Goal: Check status: Check status

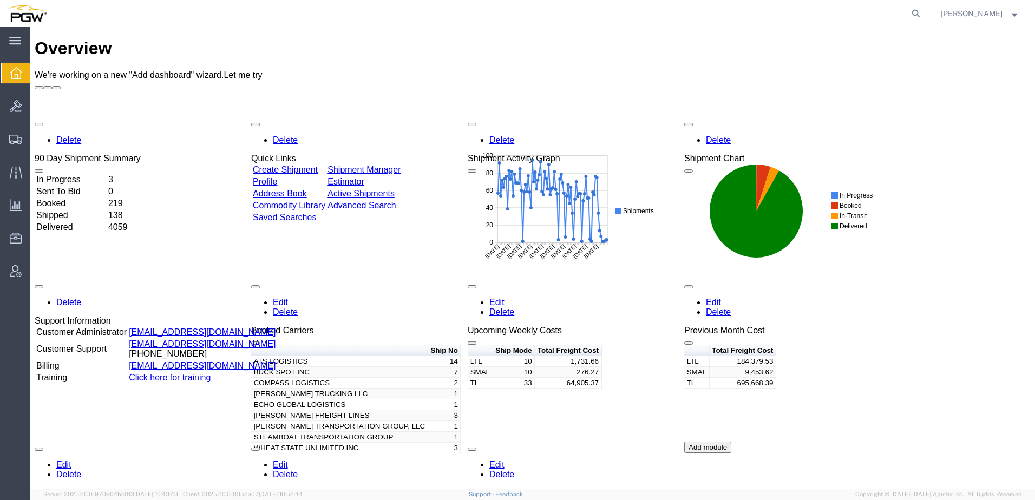
click at [925, 19] on form at bounding box center [916, 13] width 17 height 27
click at [924, 8] on icon at bounding box center [915, 13] width 15 height 15
click at [738, 11] on input "search" at bounding box center [743, 14] width 329 height 26
paste input "56852845"
type input "56852845"
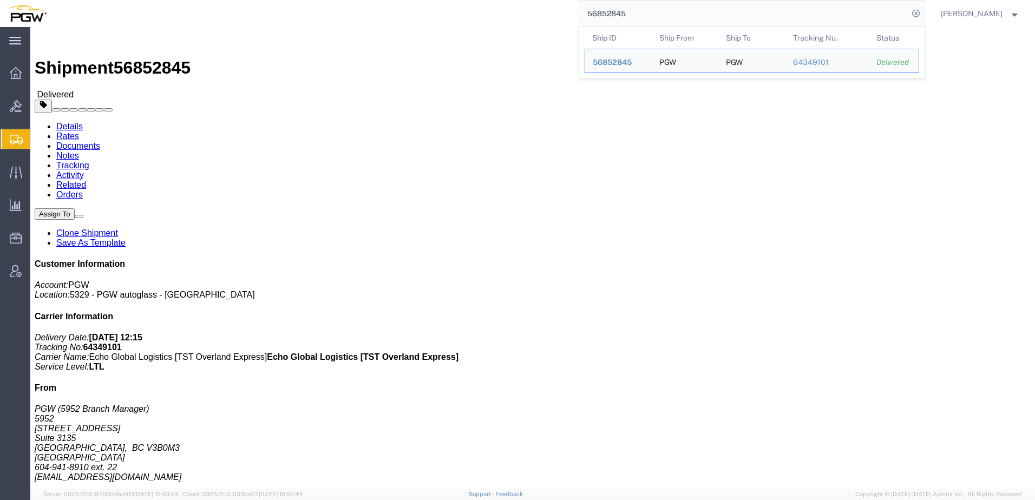
click div "Leg 1 - Less than Truckload"
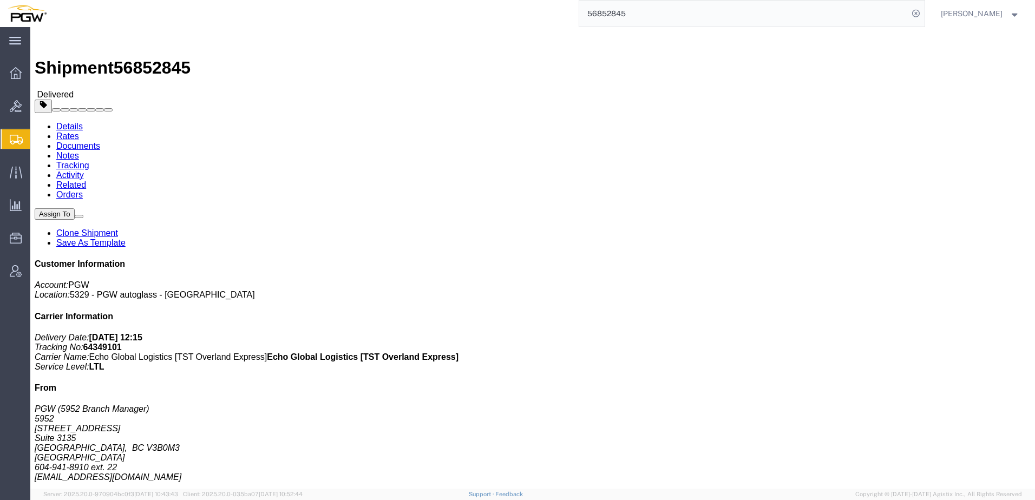
click link "Clone Shipment"
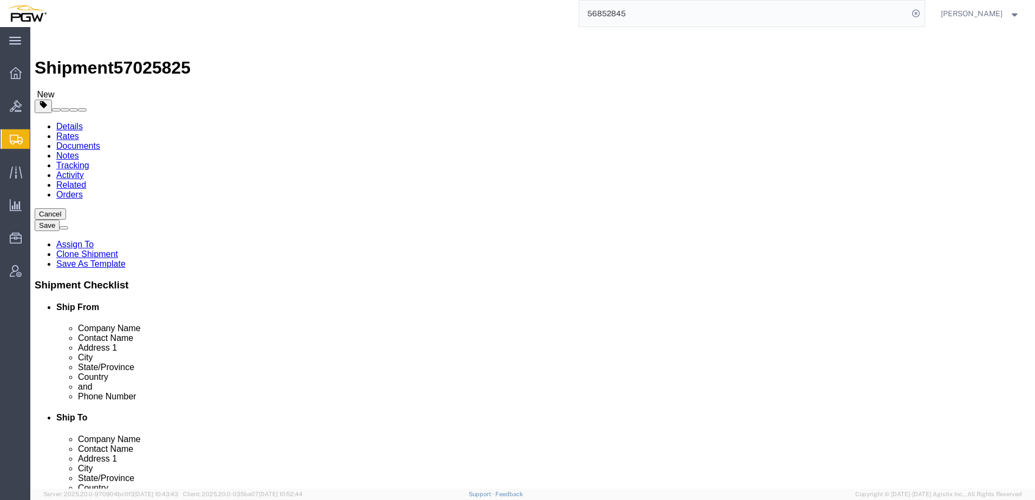
select select "28525"
select select "28521"
click link "Package Information"
drag, startPoint x: 183, startPoint y: 207, endPoint x: -87, endPoint y: 182, distance: 271.3
click html "Shipment 57025825 New Details Rates Documents Notes Tracking Activity Related O…"
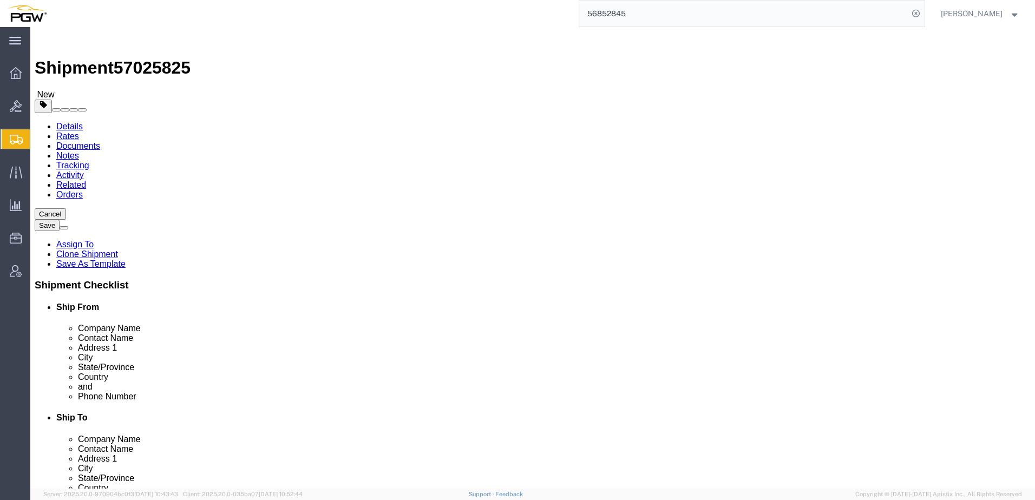
type input "8"
drag, startPoint x: 165, startPoint y: 250, endPoint x: -165, endPoint y: 242, distance: 330.3
click html "Shipment 57025825 New Details Rates Documents Notes Tracking Activity Related O…"
type input "5301.00"
click dd "5.00 Each"
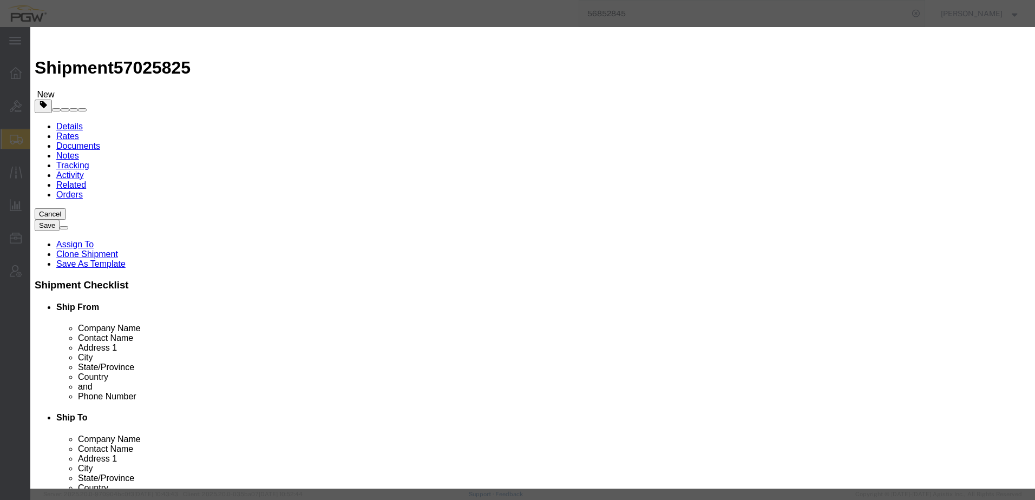
drag, startPoint x: 345, startPoint y: 101, endPoint x: 64, endPoint y: 116, distance: 281.3
click div "Edit content Commodity library Product Name Auto Glass Pieces 5.00 Select Bag B…"
type input "8.00"
type input "1.6"
type input "1.00"
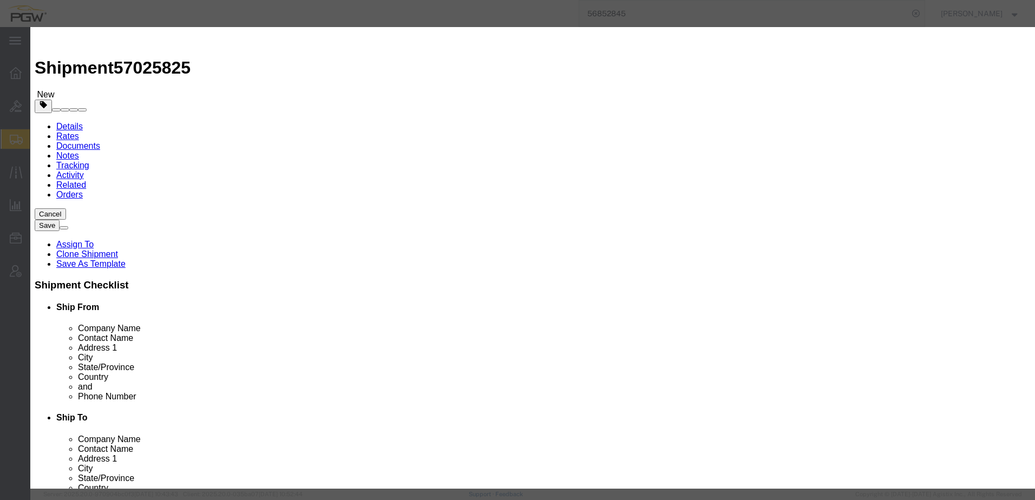
select select "USD"
click button "Save & Close"
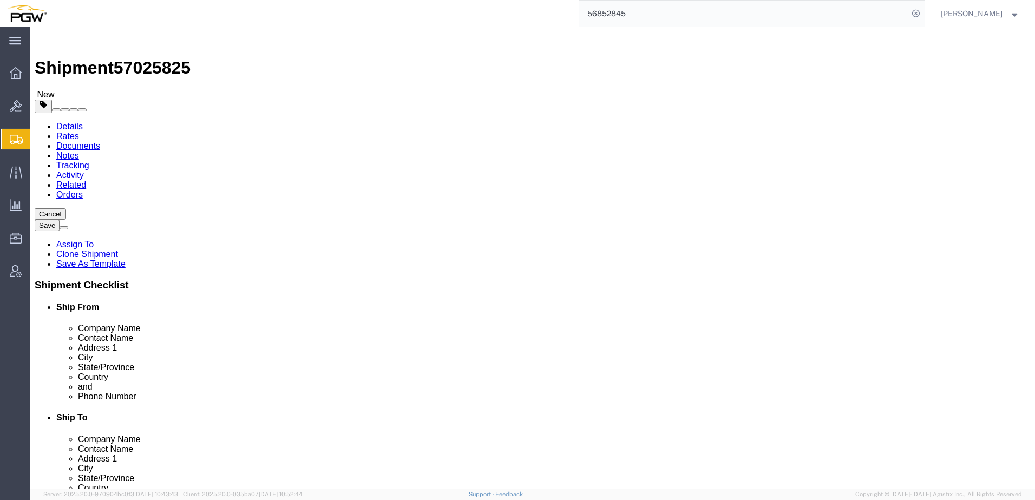
click div "8 x Your Packaging Package Type Select Bale(s) Basket(s) Bolt(s) Bottle(s) Buck…"
click button "Rate Shipment"
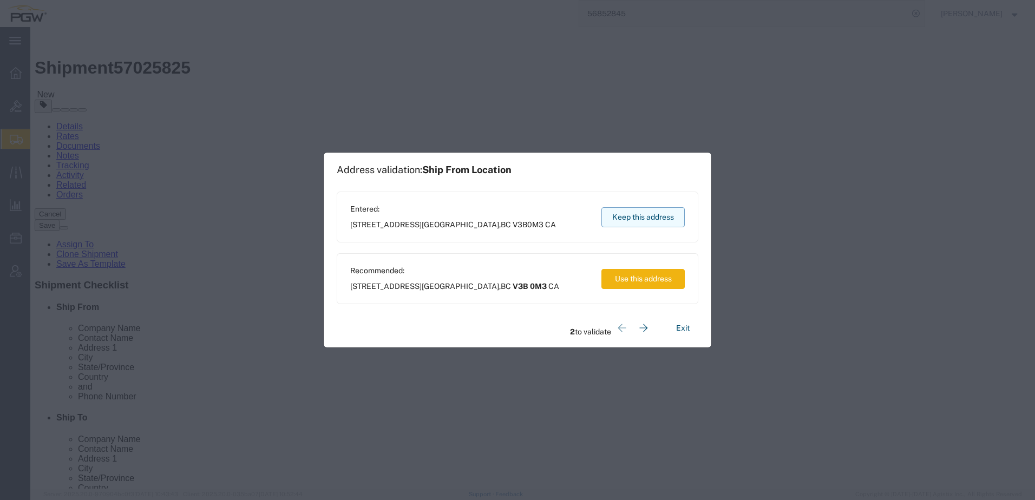
click at [650, 215] on button "Keep this address" at bounding box center [642, 217] width 83 height 20
click at [681, 211] on button "Keep this address" at bounding box center [642, 217] width 83 height 20
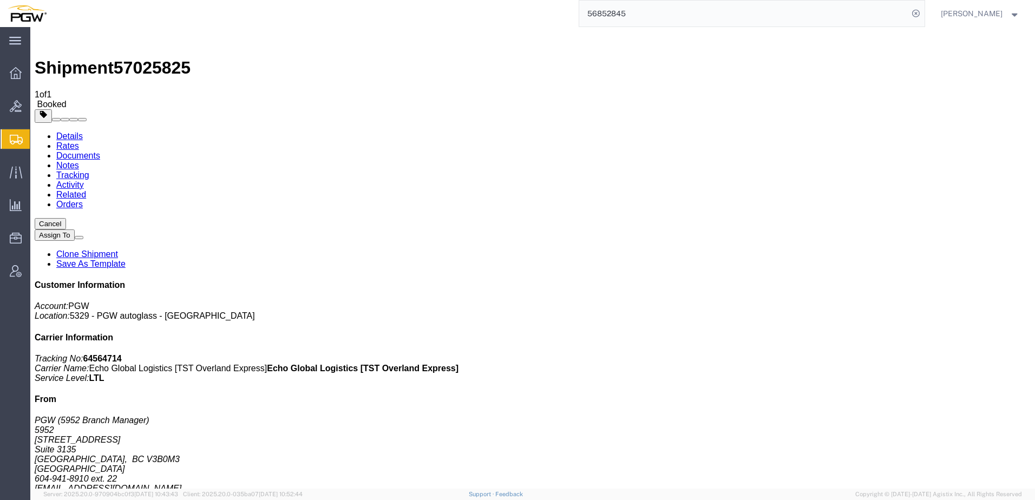
click at [57, 132] on link "Details" at bounding box center [69, 136] width 27 height 9
click span "button"
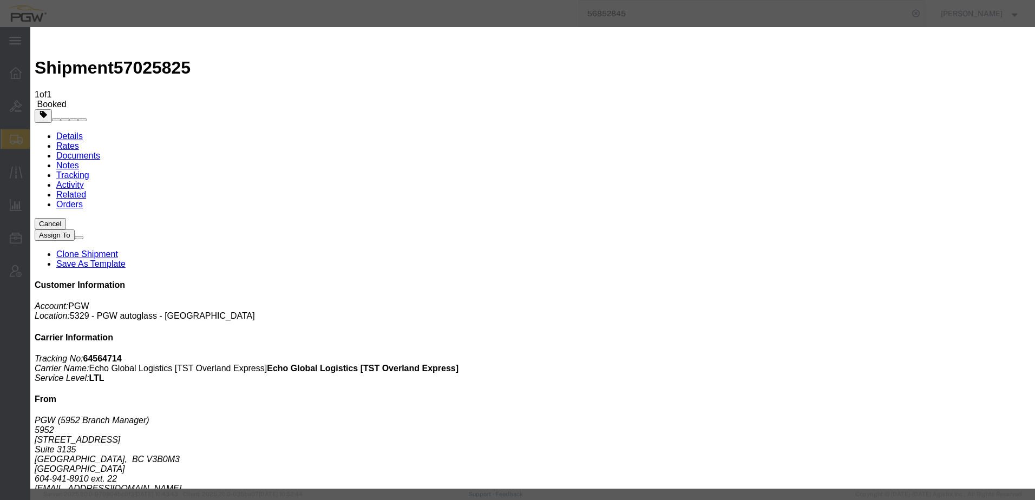
drag, startPoint x: 575, startPoint y: 78, endPoint x: 318, endPoint y: 71, distance: 257.2
click div "Edit References Select Account Type Activity ID Airline Appointment Number ASN …"
paste input "117"
type input "942-117117"
click button "Save"
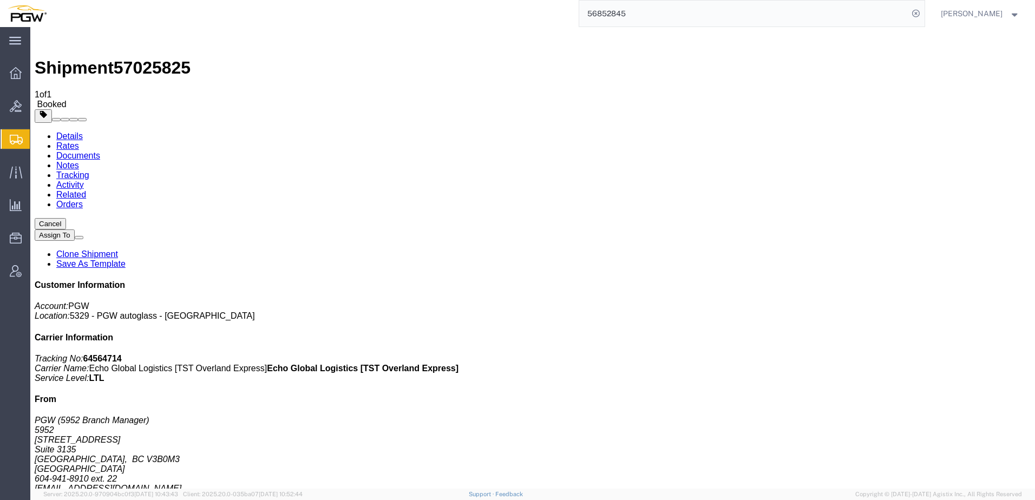
click span "button"
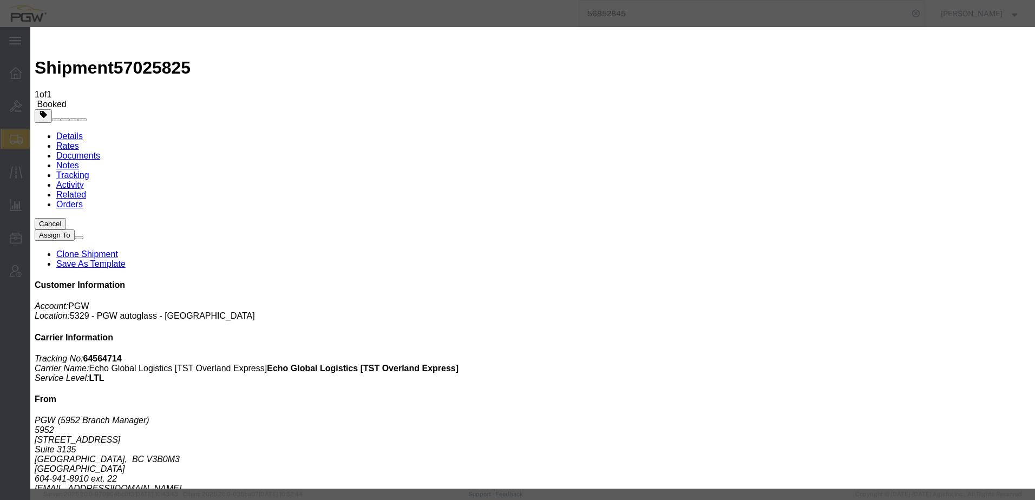
click icon "button"
click button "Save"
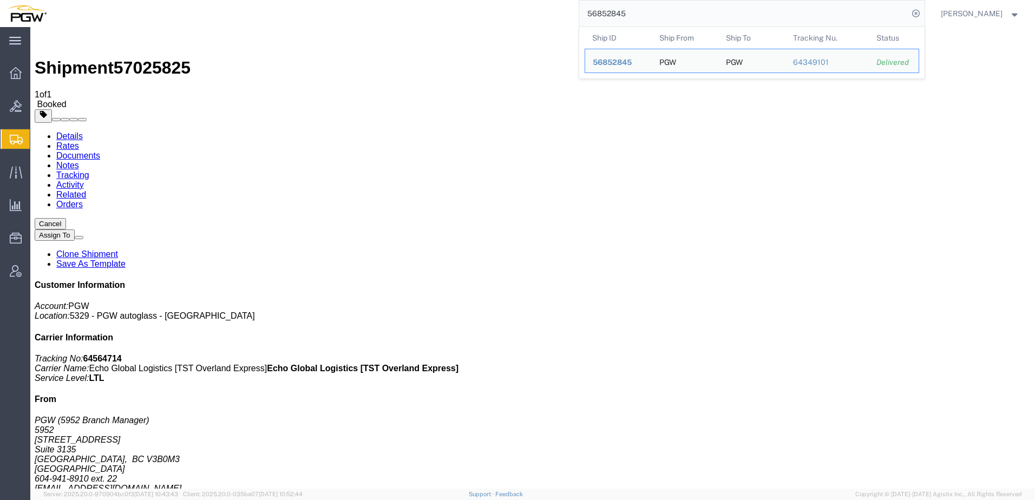
drag, startPoint x: 748, startPoint y: 21, endPoint x: 255, endPoint y: 11, distance: 492.7
click at [253, 11] on div "56852845 Ship ID Ship From Ship To Tracking Nu. Status Ship ID 56852845 Ship Fr…" at bounding box center [489, 13] width 871 height 27
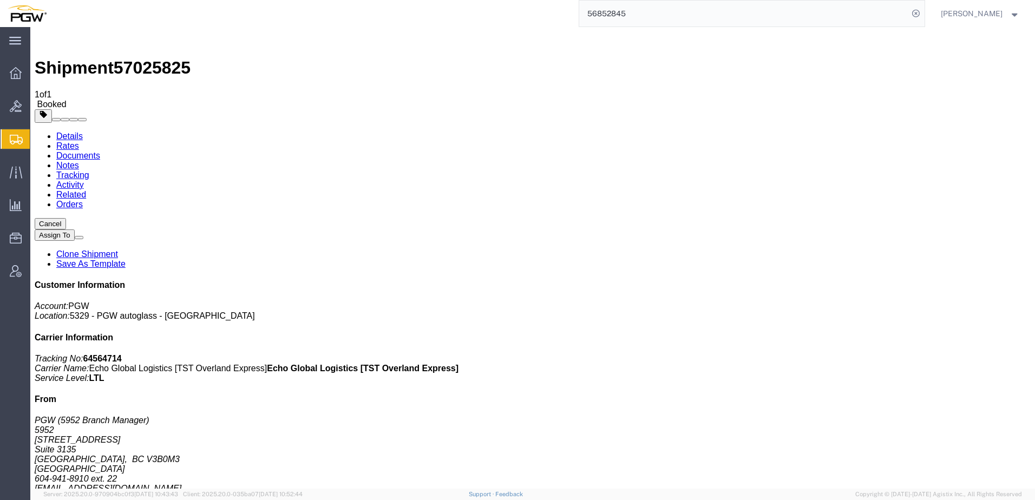
paste input "669231"
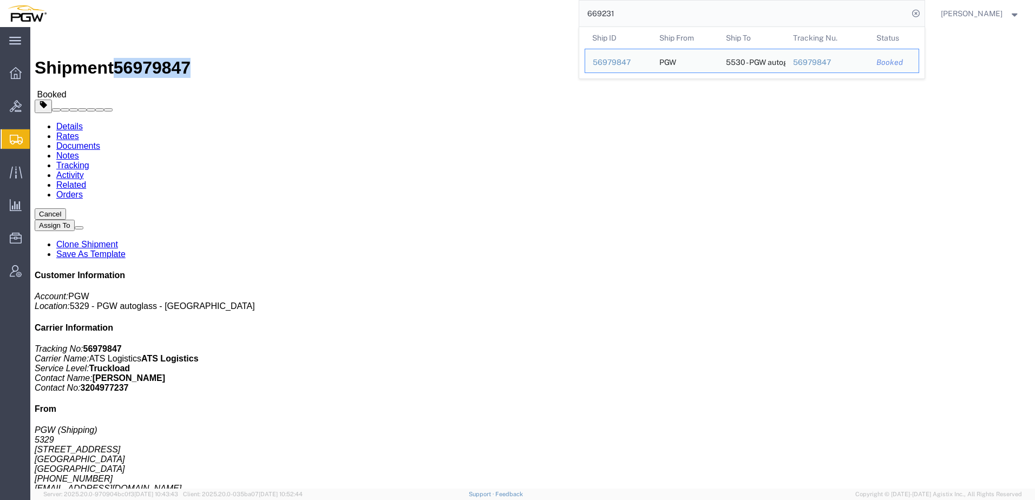
drag, startPoint x: 90, startPoint y: 12, endPoint x: 148, endPoint y: 13, distance: 57.9
click div "Shipment 56979847 Booked"
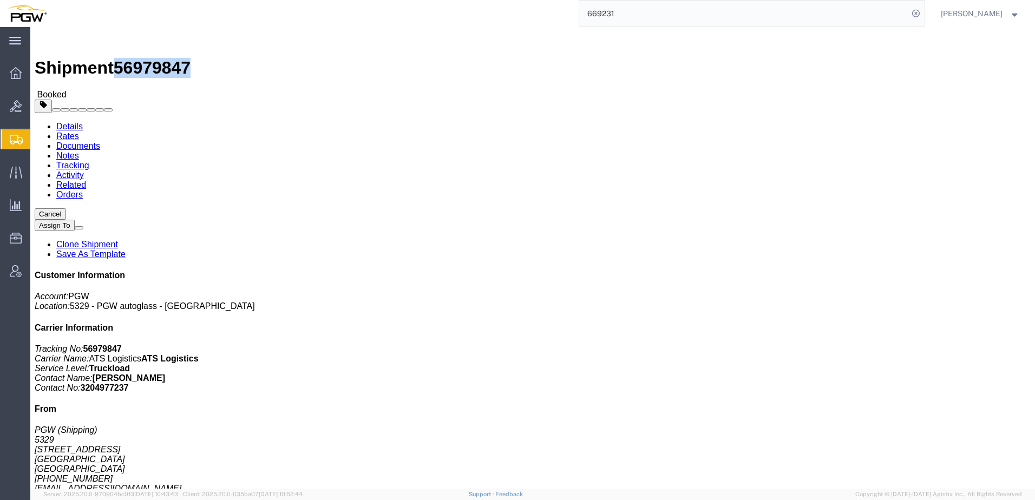
copy span "56979847"
click span "button"
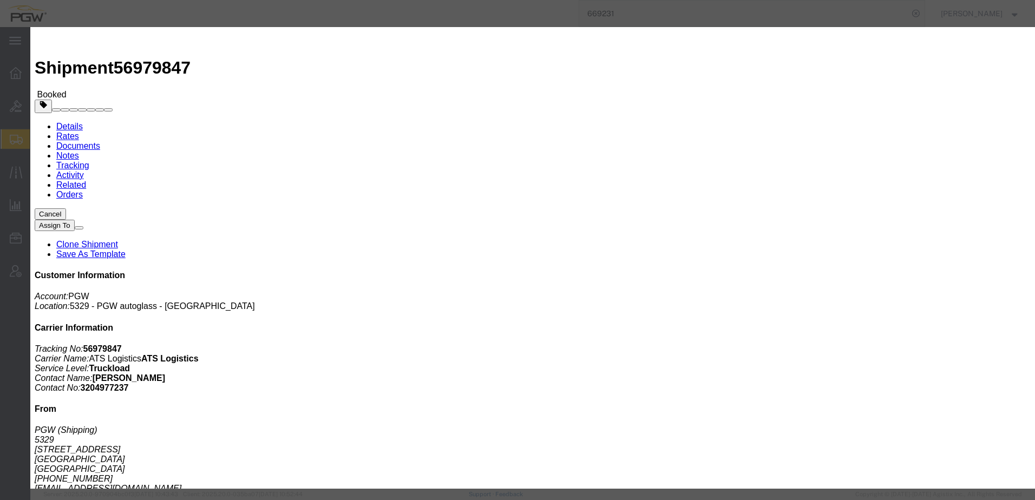
click div "[DATE] 11:00 AM"
click button "Apply"
click button "Save"
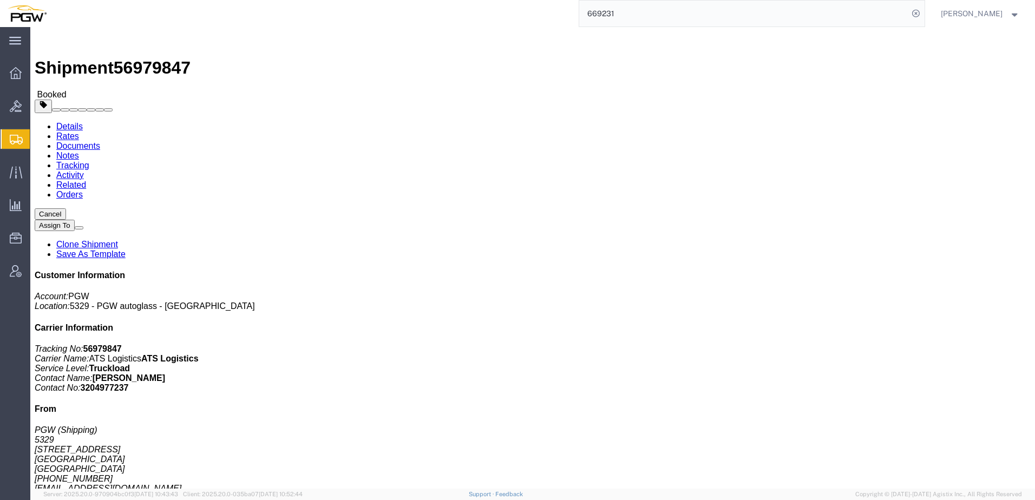
click button "Close"
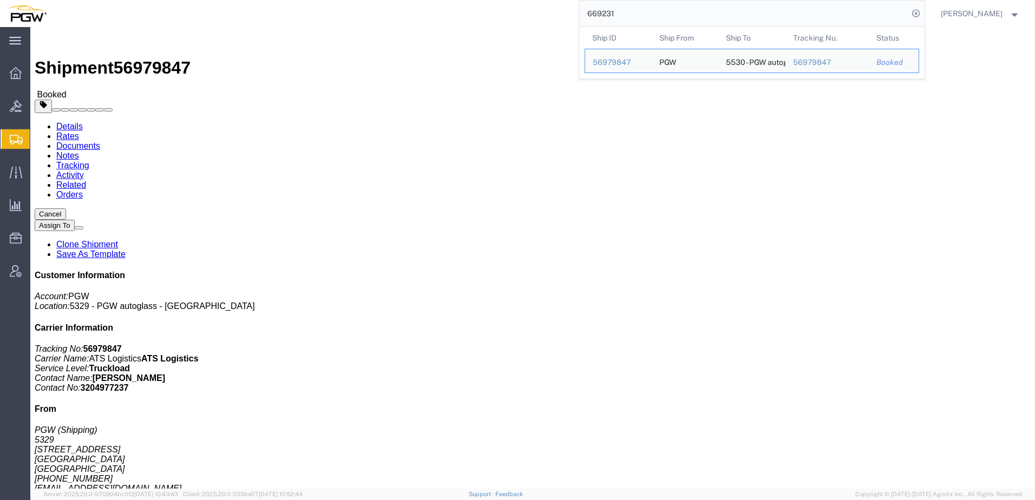
drag, startPoint x: 715, startPoint y: 20, endPoint x: 352, endPoint y: 26, distance: 362.2
click at [299, 4] on div "669231 Ship ID Ship From Ship To Tracking Nu. Status Ship ID 56979847 Ship From…" at bounding box center [489, 13] width 871 height 27
paste input "4"
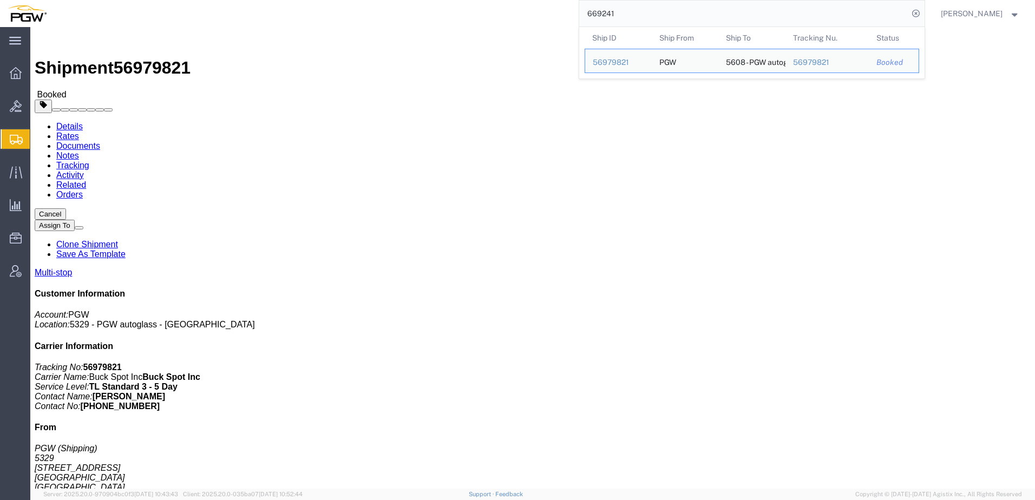
click h4 "Routing & Vehicle Information"
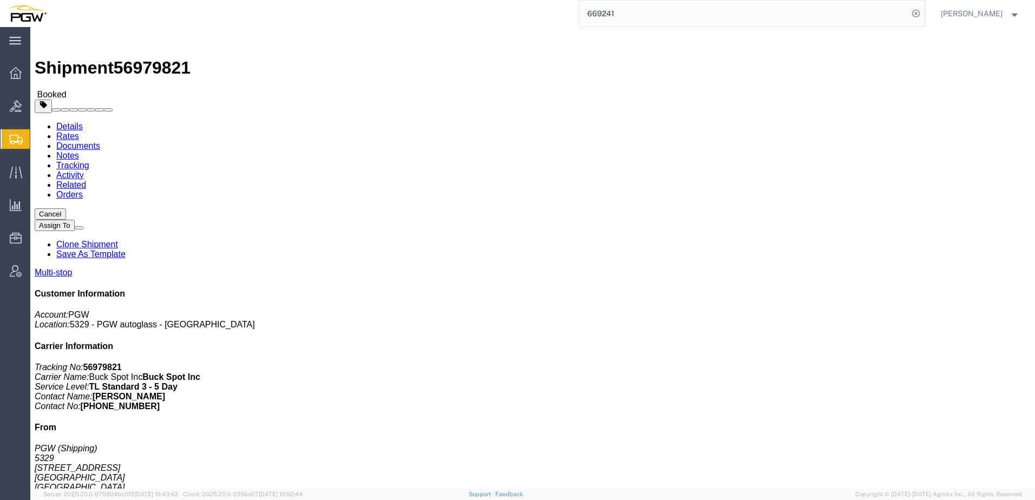
click button "button"
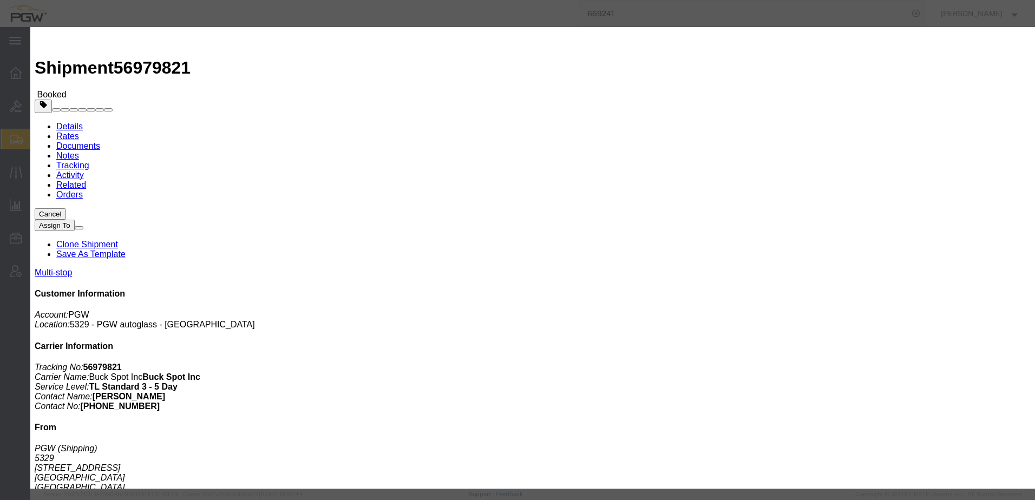
click div "[DATE] 1:00 PM"
click button "Apply"
click button "Save"
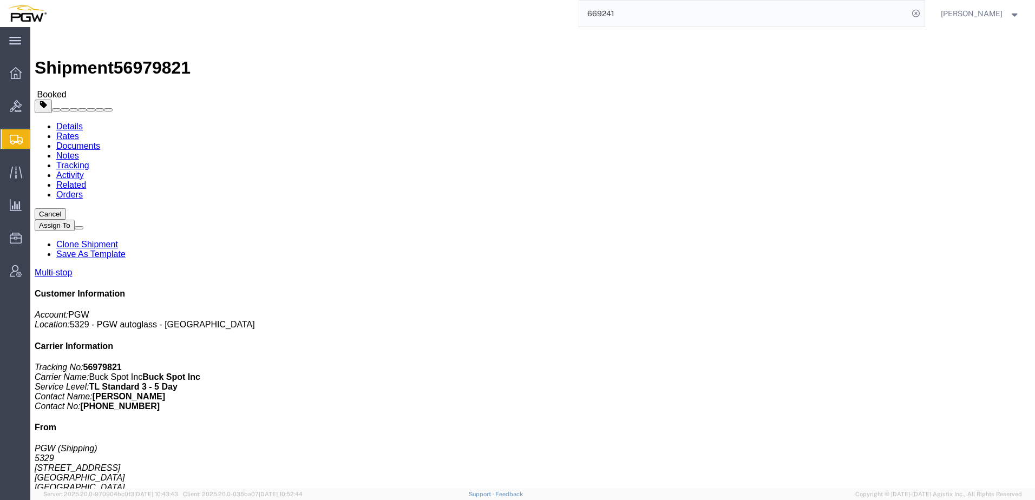
click button "Close"
drag, startPoint x: 91, startPoint y: 14, endPoint x: 148, endPoint y: 19, distance: 57.1
click div "Shipment 56979821 Booked"
copy span "56979821"
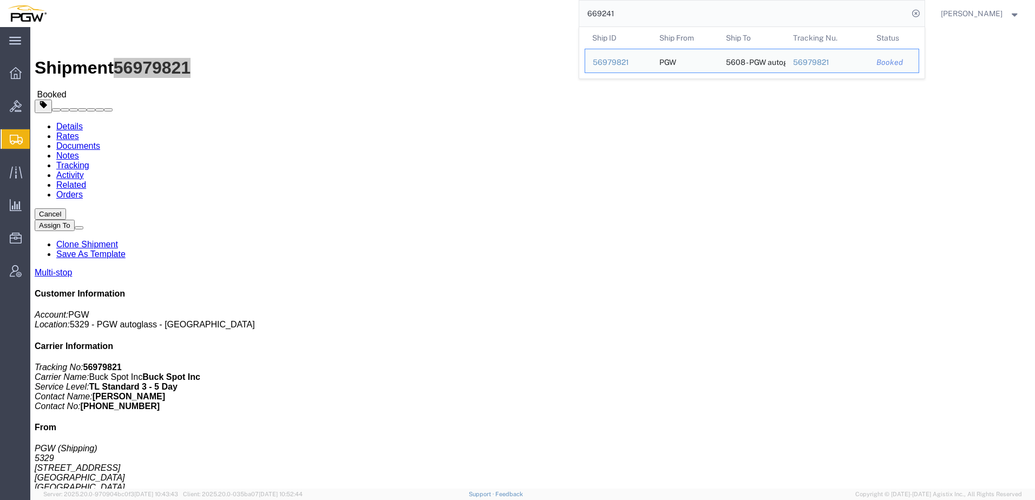
drag, startPoint x: 735, startPoint y: 13, endPoint x: 325, endPoint y: -11, distance: 410.5
click at [325, 0] on html "main_menu Created with Sketch. Collapse Menu Overview Bids Shipments Shipment M…" at bounding box center [517, 250] width 1035 height 500
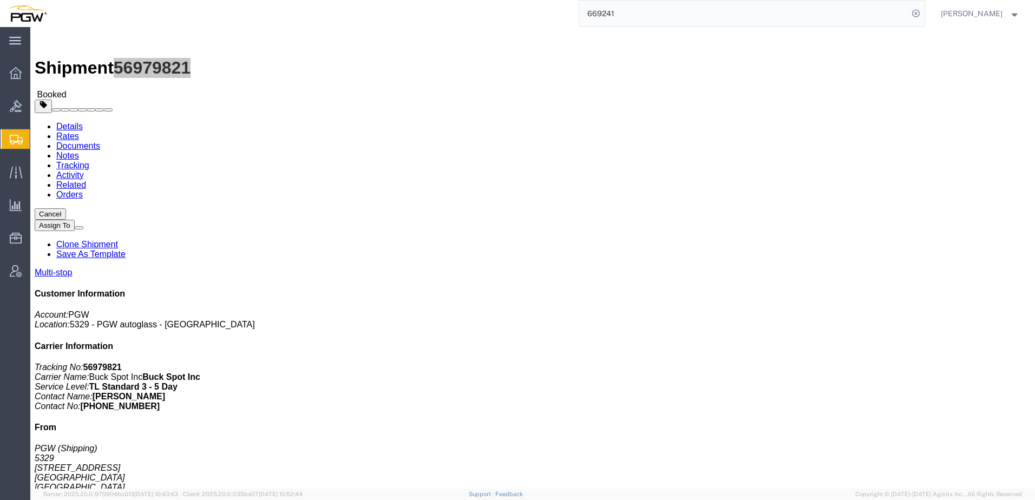
paste input "57025799"
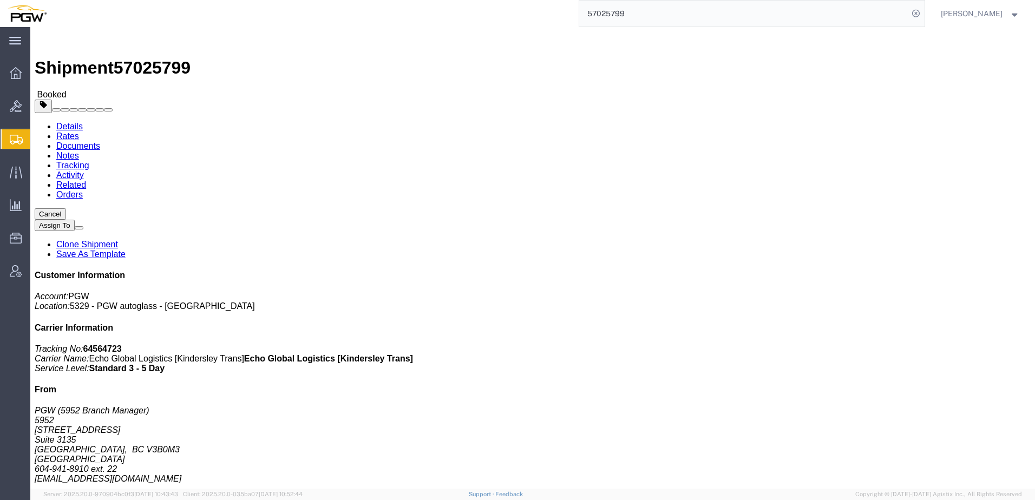
click link "Documents"
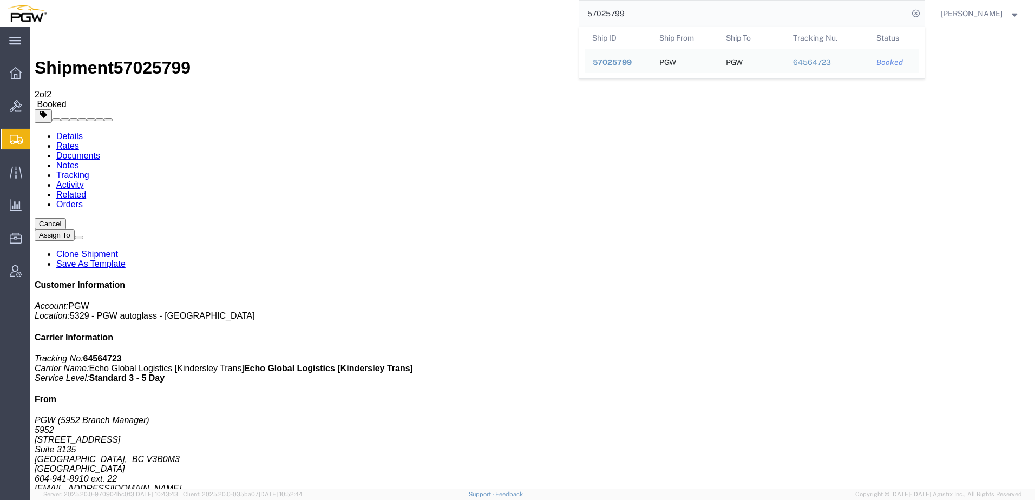
drag, startPoint x: 656, startPoint y: 16, endPoint x: 579, endPoint y: 15, distance: 76.9
click at [575, 17] on div "57025799 Ship ID Ship From Ship To Tracking Nu. Status Ship ID 57025799 Ship Fr…" at bounding box center [489, 13] width 871 height 27
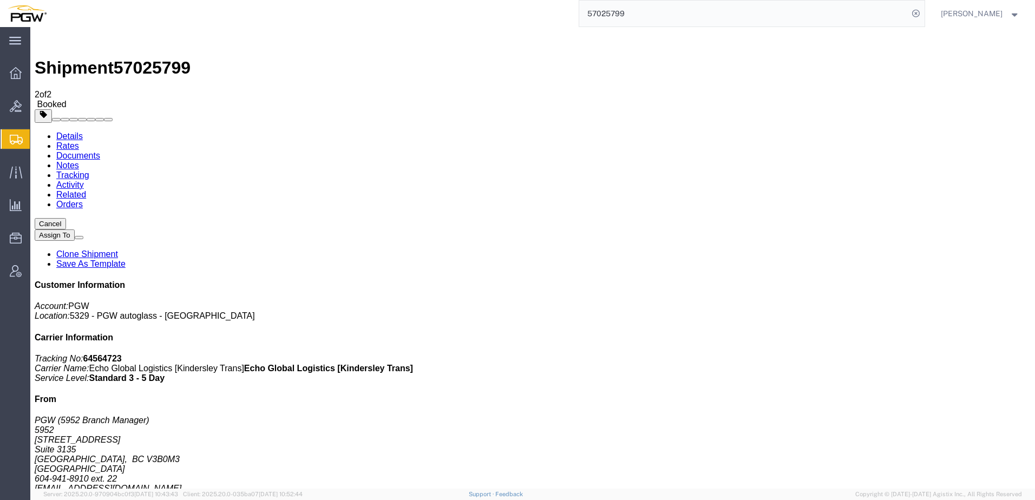
paste input "825"
type input "57025825"
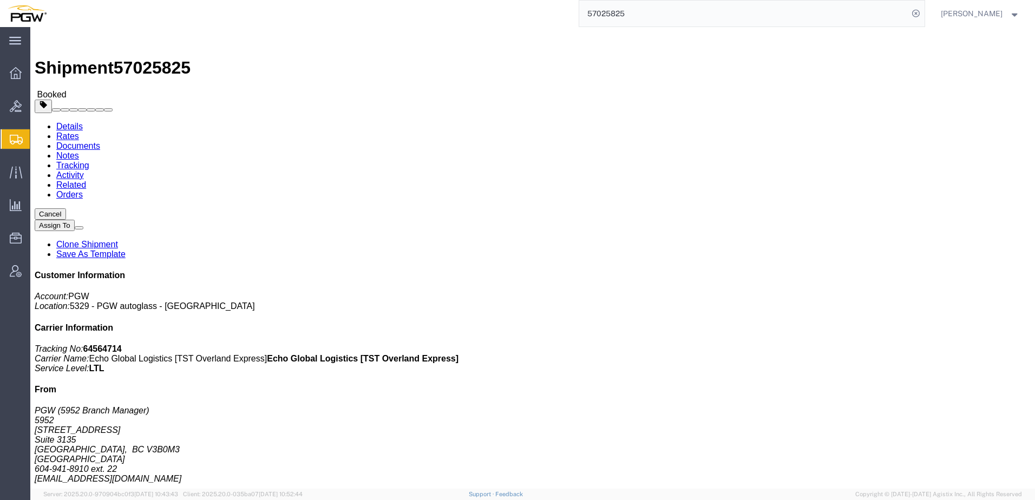
click link "Documents"
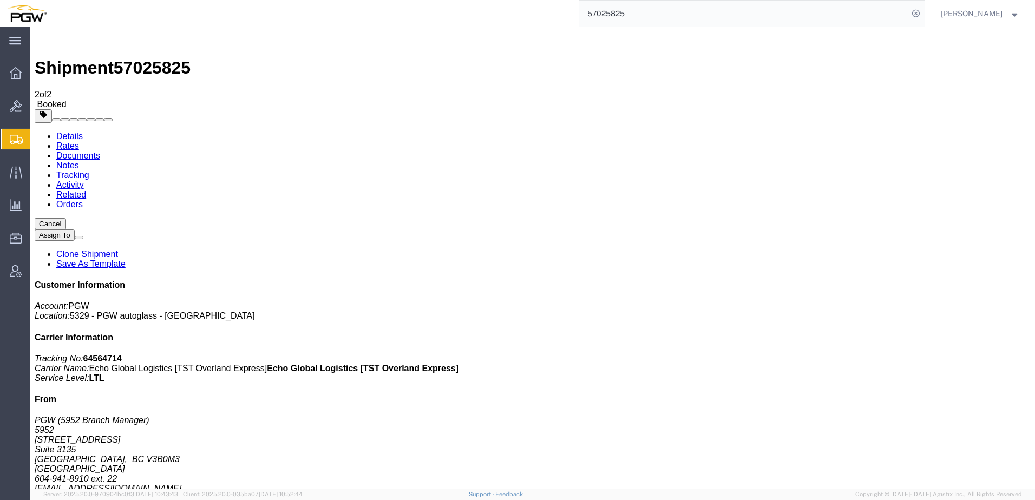
drag, startPoint x: 647, startPoint y: 352, endPoint x: 381, endPoint y: 48, distance: 404.0
drag, startPoint x: 278, startPoint y: 304, endPoint x: 220, endPoint y: 324, distance: 61.6
